Goal: Navigation & Orientation: Go to known website

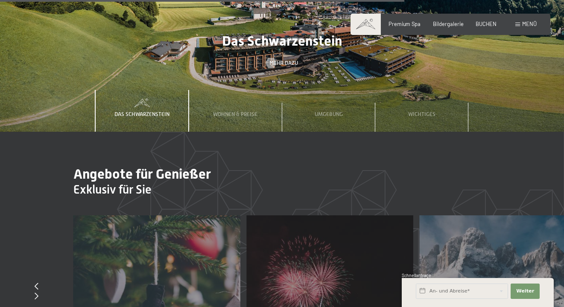
scroll to position [2407, 0]
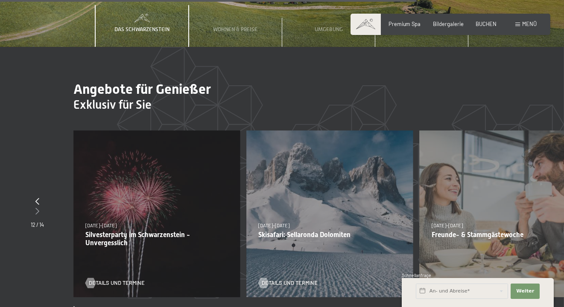
click at [40, 207] on div at bounding box center [37, 211] width 13 height 9
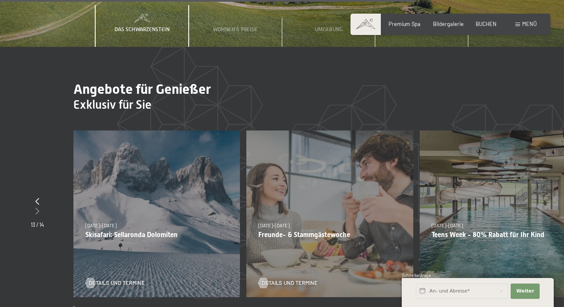
click at [36, 208] on icon at bounding box center [37, 211] width 4 height 7
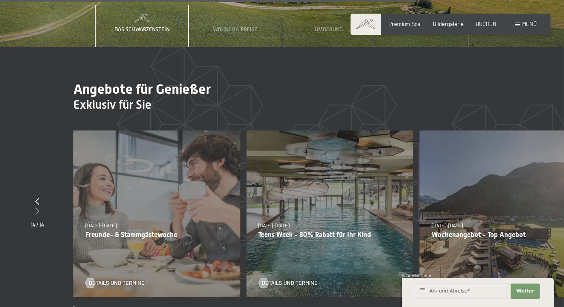
click at [36, 208] on icon at bounding box center [37, 211] width 4 height 7
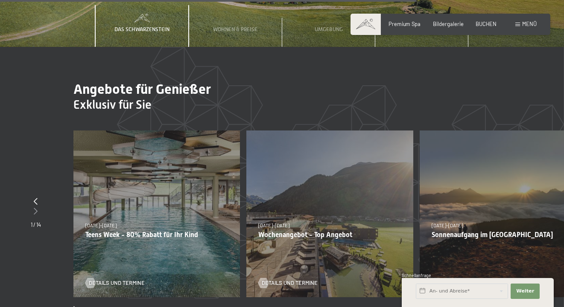
click at [37, 208] on icon at bounding box center [36, 211] width 4 height 7
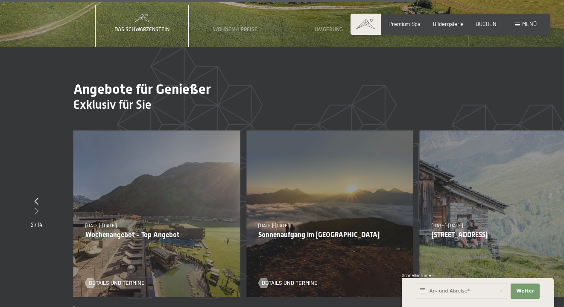
click at [37, 208] on icon at bounding box center [37, 211] width 4 height 7
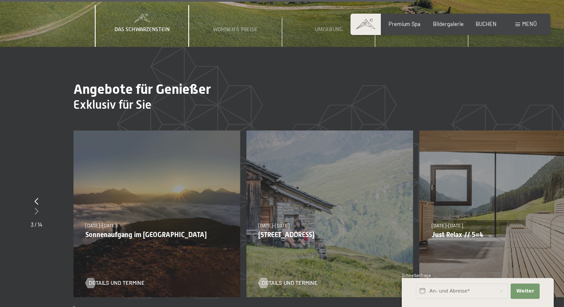
click at [37, 208] on icon at bounding box center [37, 211] width 4 height 7
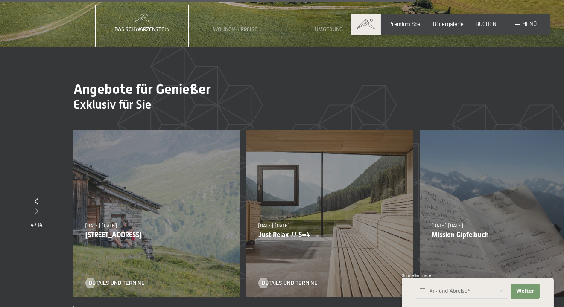
click at [37, 208] on icon at bounding box center [37, 211] width 4 height 7
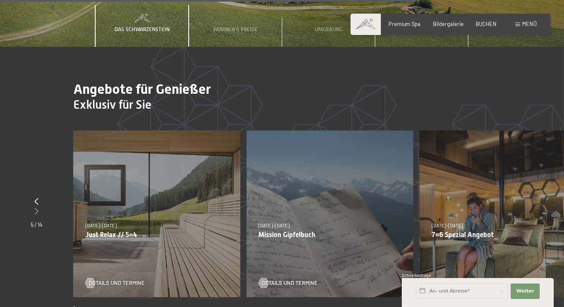
click at [37, 208] on icon at bounding box center [37, 211] width 4 height 7
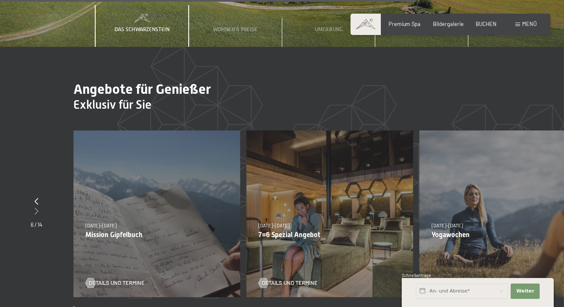
click at [37, 208] on icon at bounding box center [37, 211] width 4 height 7
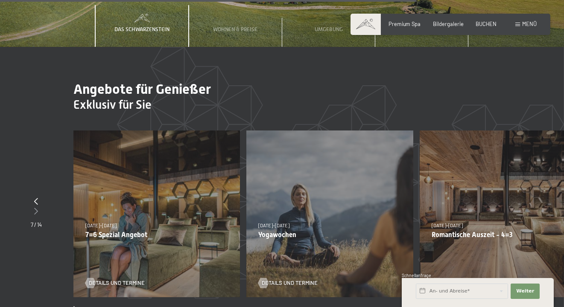
click at [37, 208] on icon at bounding box center [37, 211] width 4 height 7
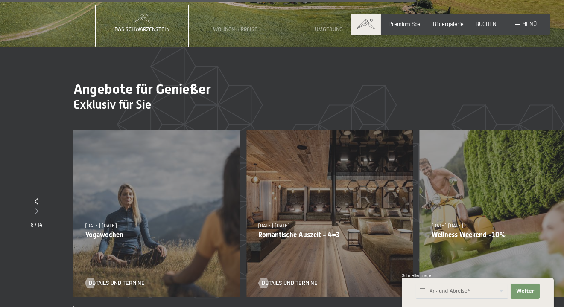
click at [35, 208] on icon at bounding box center [37, 211] width 4 height 7
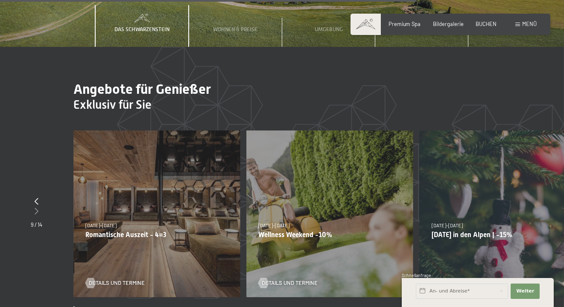
click at [35, 208] on icon at bounding box center [37, 211] width 4 height 7
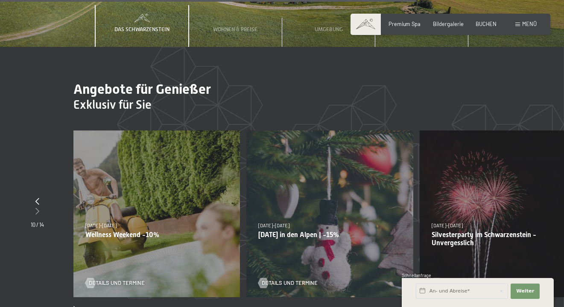
click at [35, 207] on div at bounding box center [37, 211] width 13 height 9
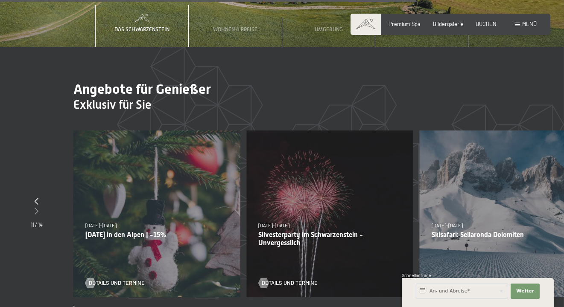
click at [35, 208] on icon at bounding box center [37, 211] width 4 height 7
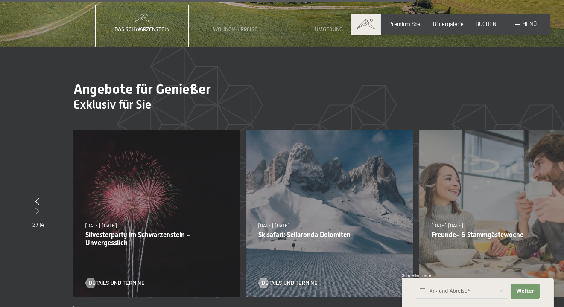
click at [35, 207] on div at bounding box center [37, 211] width 13 height 9
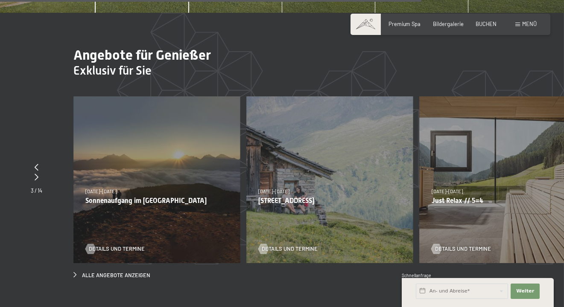
scroll to position [2450, 0]
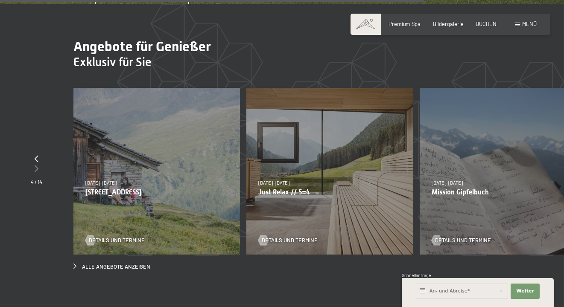
click at [38, 165] on icon at bounding box center [37, 168] width 4 height 7
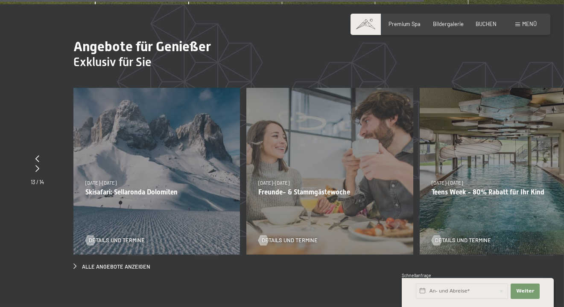
click at [26, 60] on section "Angebote für Genießer Exklusiv für Sie slide 16 to 18 of 14 26.12.2025–02.01.20…" at bounding box center [282, 154] width 564 height 300
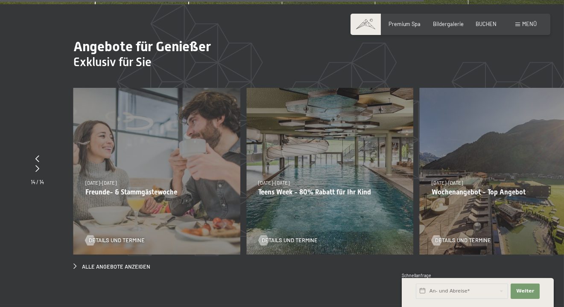
click at [65, 273] on section "Angebote für Genießer Exklusiv für Sie slide 17 to 19 of 14 26.12.2025–02.01.20…" at bounding box center [282, 154] width 564 height 300
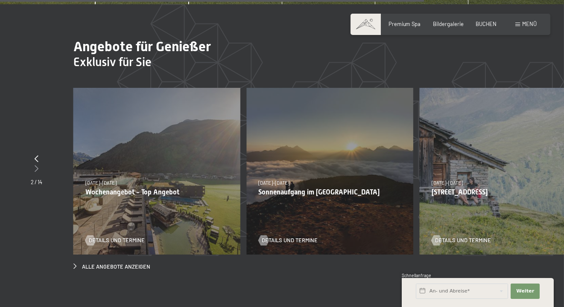
click at [36, 165] on icon at bounding box center [37, 168] width 4 height 7
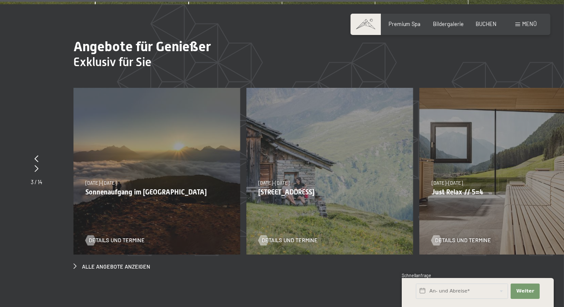
click at [36, 122] on section "Angebote für Genießer Exklusiv für Sie slide 6 to 8 of 14 26.12.2025–02.01.2026…" at bounding box center [282, 154] width 564 height 300
click at [34, 164] on div at bounding box center [37, 168] width 12 height 9
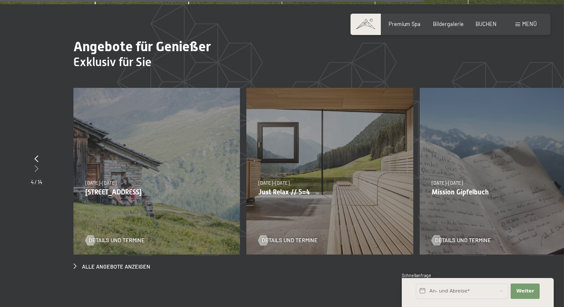
click at [35, 165] on icon at bounding box center [37, 168] width 4 height 7
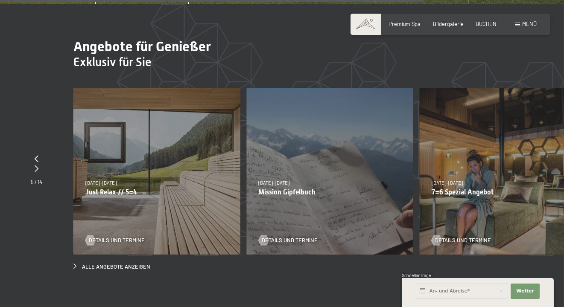
click at [0, 74] on section "Angebote für Genießer Exklusiv für Sie slide 8 to 10 of 14 26.12.2025–02.01.202…" at bounding box center [282, 154] width 564 height 300
click at [34, 164] on div at bounding box center [37, 168] width 12 height 9
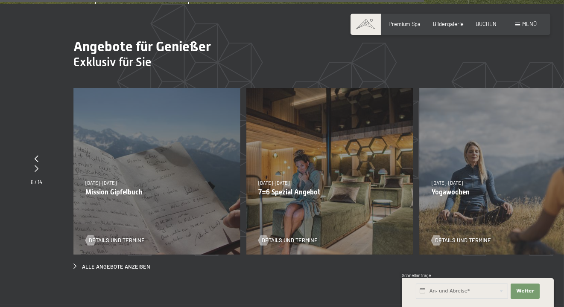
click at [37, 85] on section "Angebote für Genießer Exklusiv für Sie slide 9 to 11 of 14 26.12.2025–02.01.202…" at bounding box center [282, 154] width 564 height 300
click at [39, 164] on div at bounding box center [37, 168] width 12 height 9
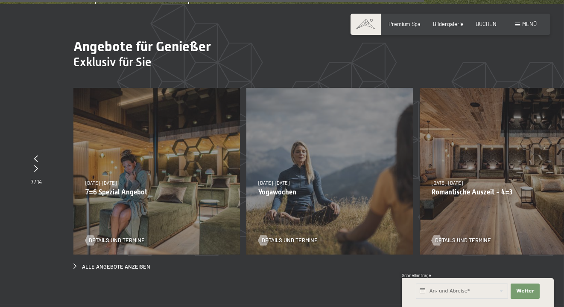
click at [29, 91] on section "Angebote für Genießer Exklusiv für Sie slide 10 to 12 of 14 26.12.2025–02.01.20…" at bounding box center [282, 154] width 564 height 300
click at [35, 165] on icon at bounding box center [37, 168] width 4 height 7
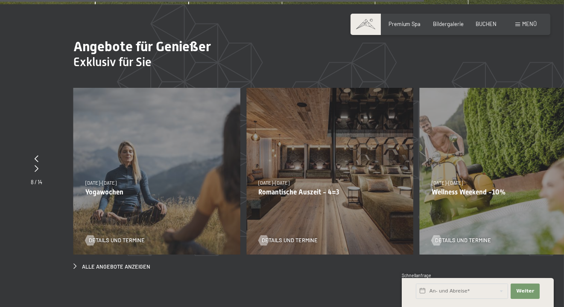
drag, startPoint x: 26, startPoint y: 99, endPoint x: 27, endPoint y: 119, distance: 20.1
click at [26, 101] on section "Angebote für Genießer Exklusiv für Sie slide 11 to 13 of 14 26.12.2025–02.01.20…" at bounding box center [282, 154] width 564 height 300
click at [18, 65] on section "Angebote für Genießer Exklusiv für Sie slide 11 to 13 of 14 26.12.2025–02.01.20…" at bounding box center [282, 154] width 564 height 300
click at [35, 165] on icon at bounding box center [37, 168] width 4 height 7
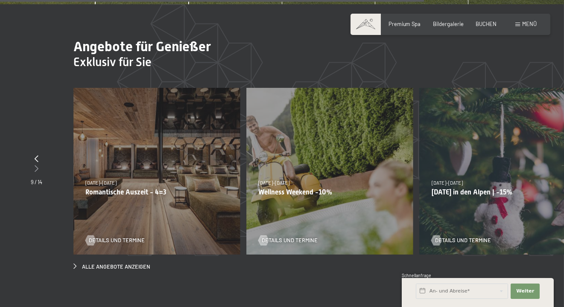
click at [33, 164] on div at bounding box center [37, 168] width 12 height 9
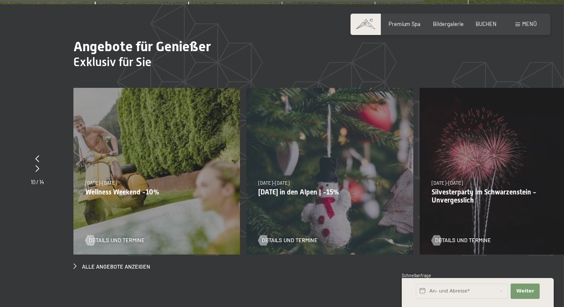
click at [7, 84] on section "Angebote für Genießer Exklusiv für Sie slide 13 to 15 of 14 26.12.2025–02.01.20…" at bounding box center [282, 154] width 564 height 300
click at [38, 165] on icon at bounding box center [37, 168] width 4 height 7
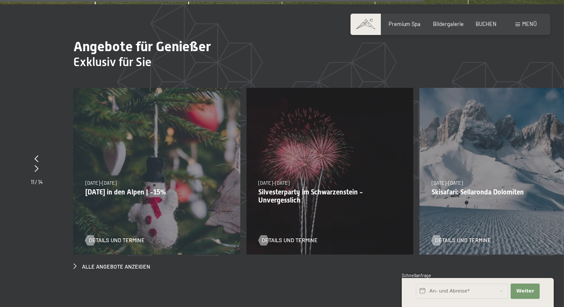
click at [26, 97] on section "Angebote für Genießer Exklusiv für Sie slide 14 to 16 of 14 26.12.2025–02.01.20…" at bounding box center [282, 154] width 564 height 300
click at [37, 164] on div at bounding box center [37, 168] width 12 height 9
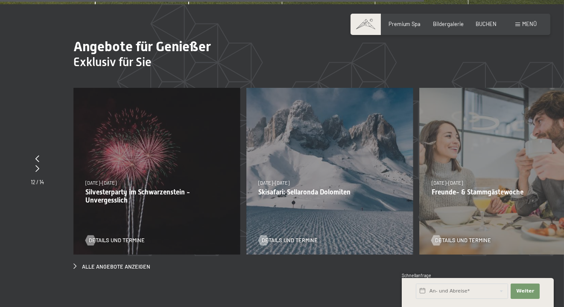
click at [35, 83] on section "Angebote für Genießer Exklusiv für Sie slide 15 to 17 of 14 26.12.2025–02.01.20…" at bounding box center [282, 154] width 564 height 300
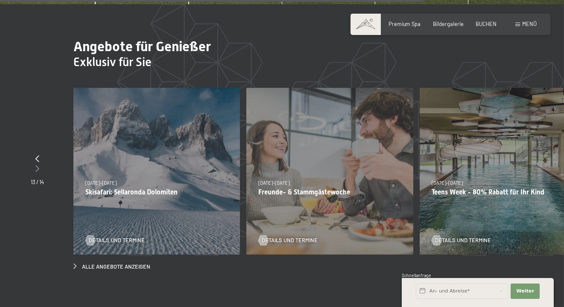
click at [41, 164] on div at bounding box center [37, 168] width 13 height 9
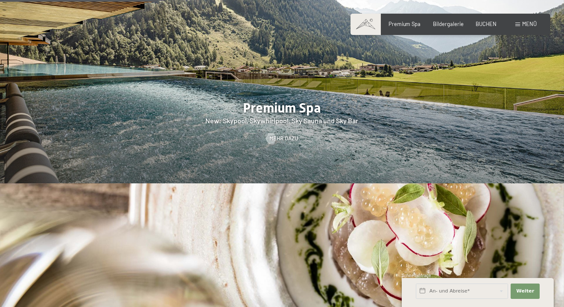
scroll to position [914, 0]
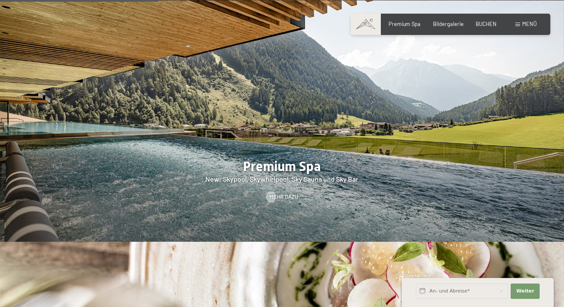
click at [536, 24] on span "Menü" at bounding box center [529, 23] width 15 height 7
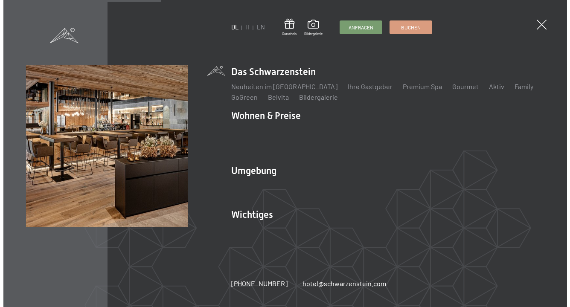
scroll to position [917, 0]
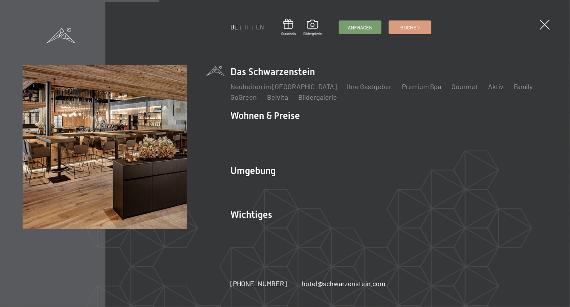
click at [250, 26] on ul "DE IT EN" at bounding box center [247, 27] width 34 height 9
click at [249, 27] on link "IT" at bounding box center [247, 26] width 5 height 7
